Goal: Find specific page/section: Find specific page/section

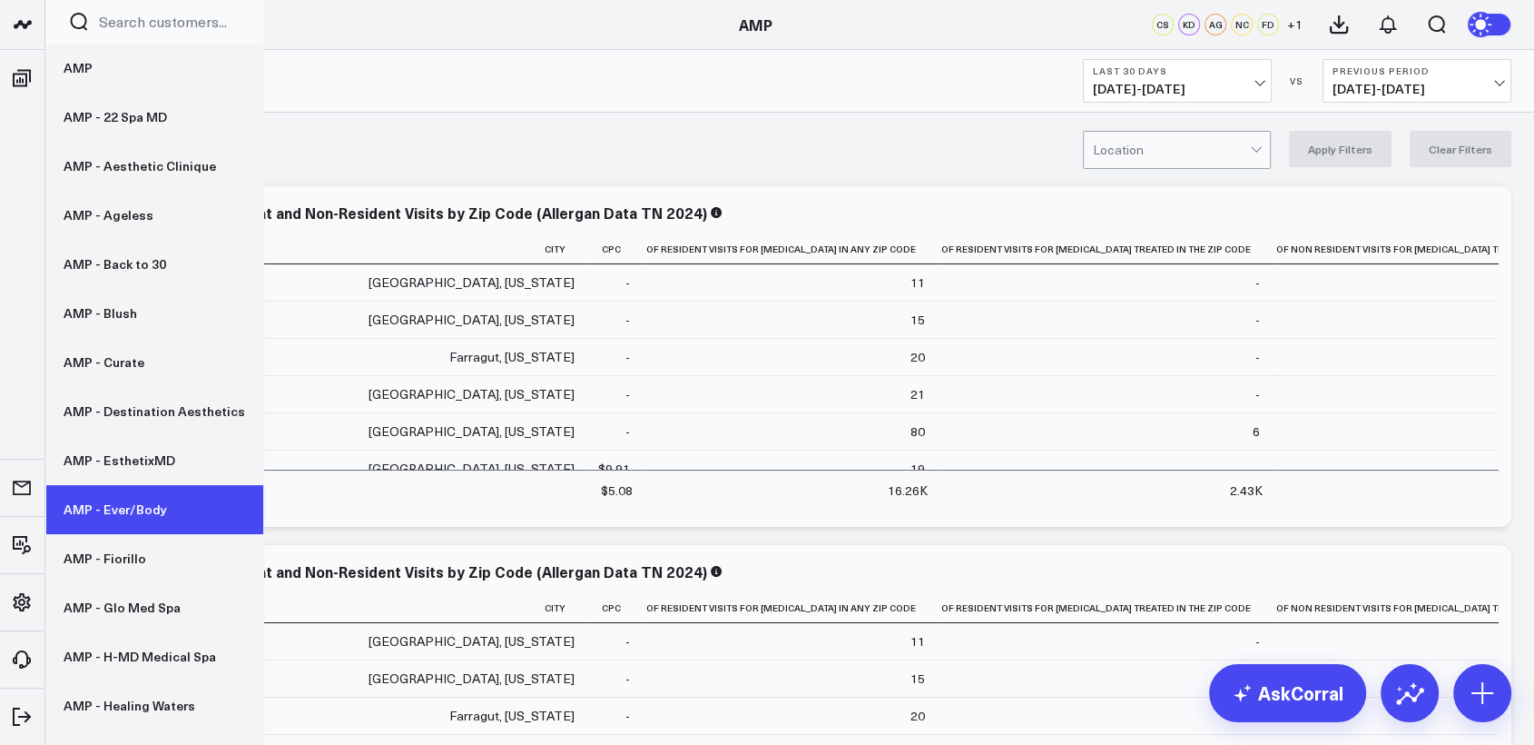
click at [134, 512] on link "AMP - Ever/Body" at bounding box center [154, 509] width 218 height 49
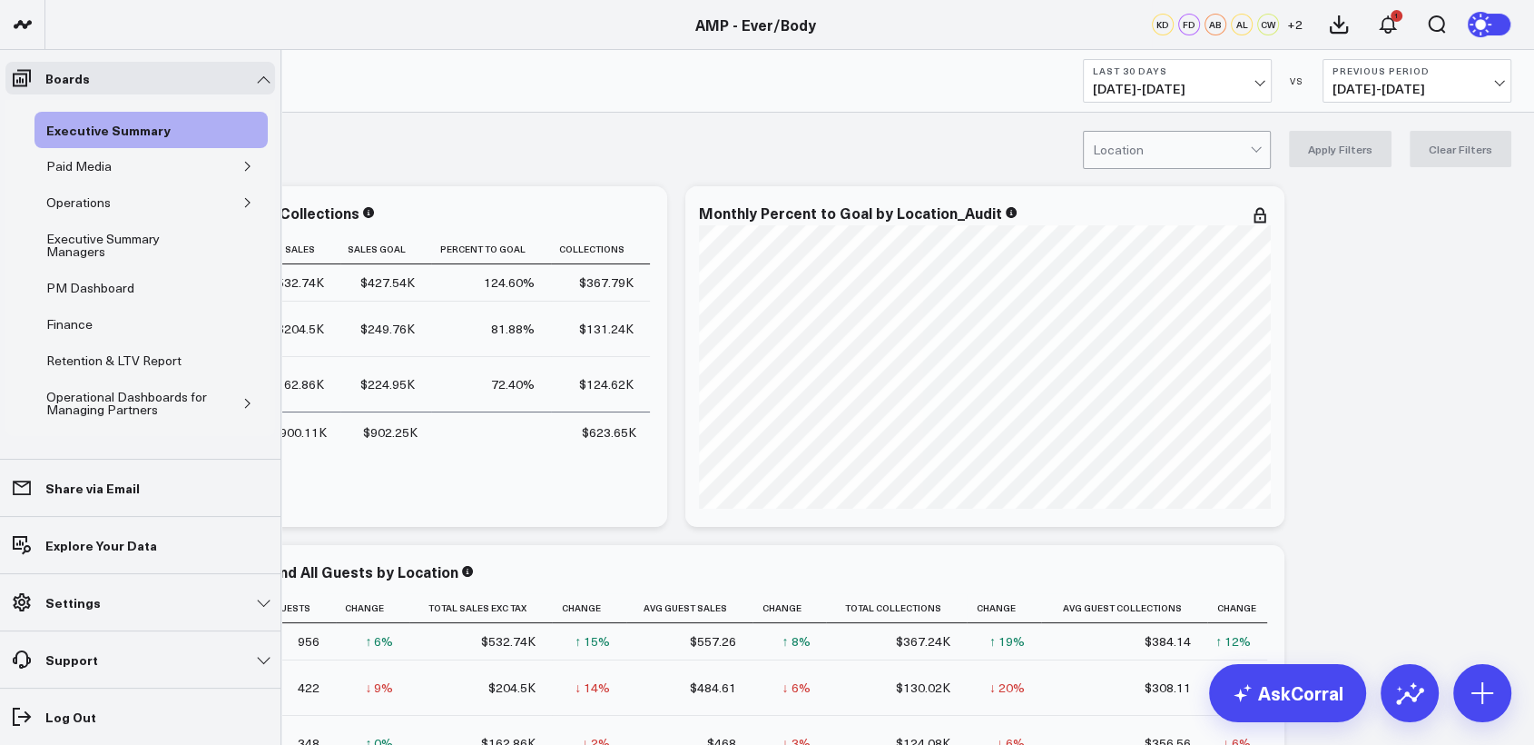
scroll to position [45, 0]
click at [86, 242] on div "Executive Summary Managers" at bounding box center [133, 244] width 182 height 35
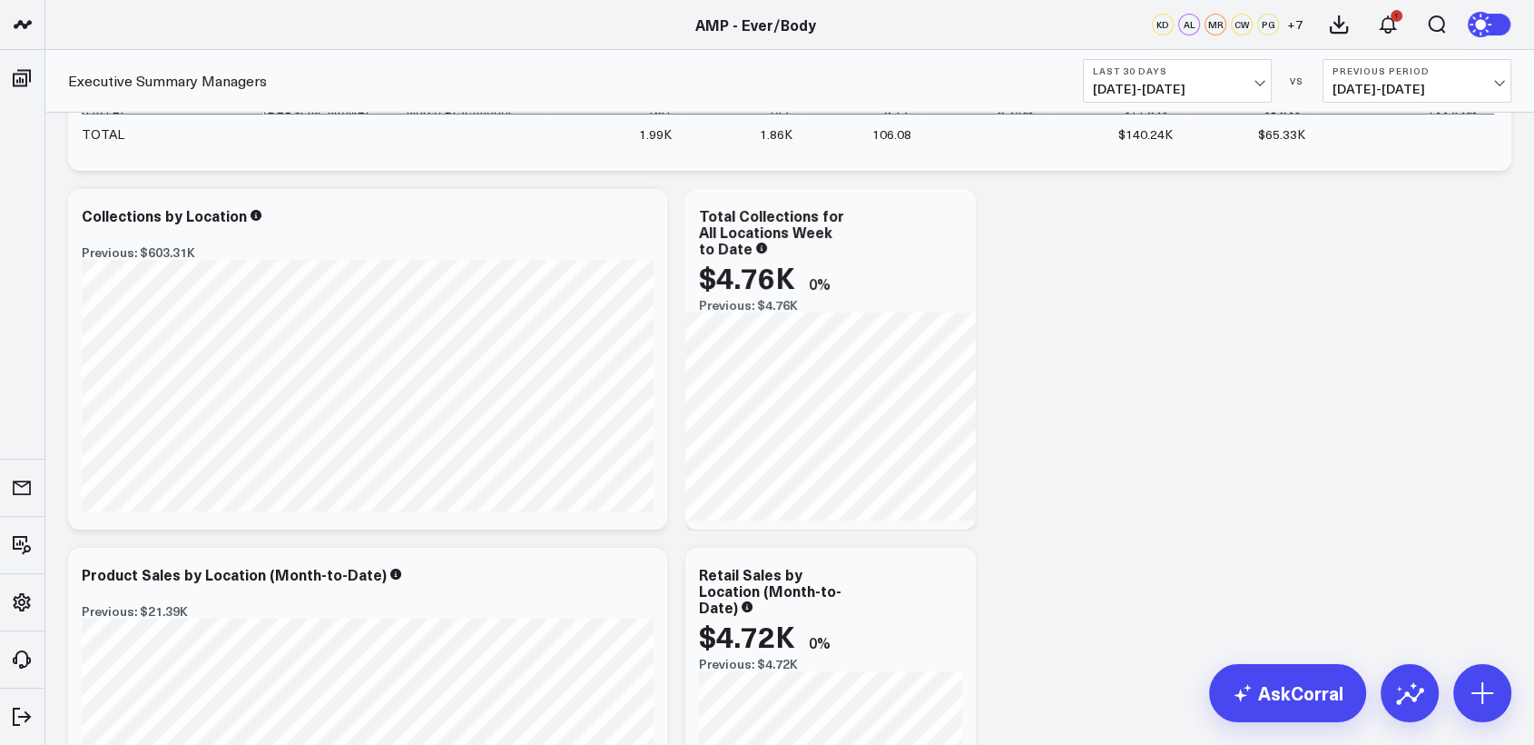
scroll to position [14234, 0]
